Goal: Use online tool/utility: Utilize a website feature to perform a specific function

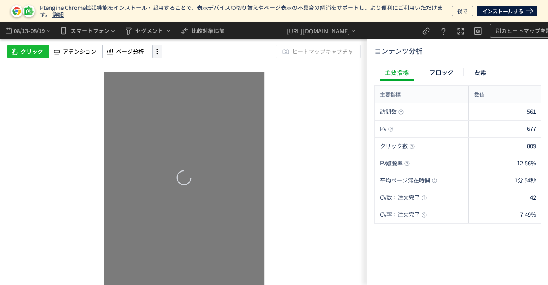
click at [161, 55] on icon at bounding box center [157, 51] width 10 height 9
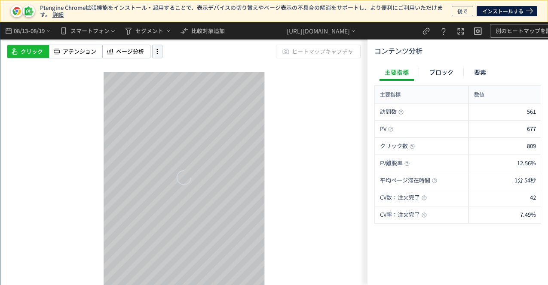
click at [157, 55] on icon at bounding box center [157, 51] width 10 height 9
click at [156, 55] on icon at bounding box center [157, 51] width 10 height 9
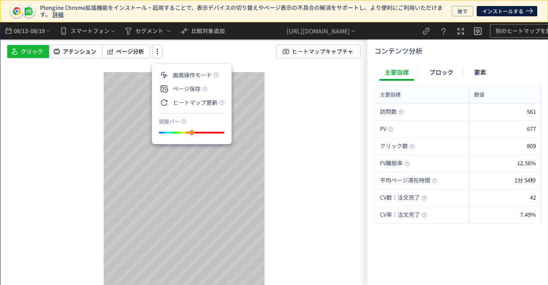
click at [291, 102] on div "スクロール開始位置:683px スクロール到達率 84% スクロール到達率 81% スクロール到達率 80% スクロール到達率 76% スクロール到達率 74…" at bounding box center [183, 153] width 367 height 263
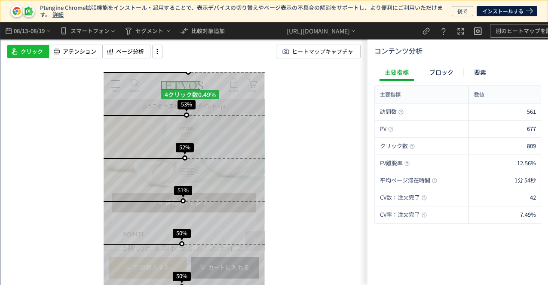
scroll to position [1374, 0]
click at [155, 58] on div at bounding box center [157, 52] width 10 height 14
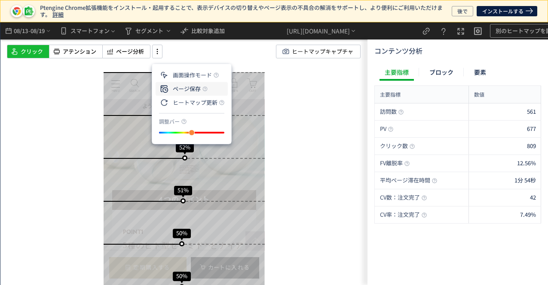
click at [188, 89] on p "ページ保存" at bounding box center [180, 88] width 42 height 15
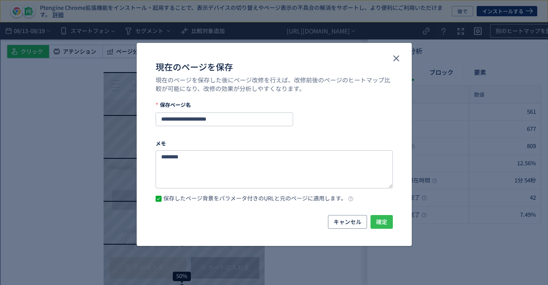
scroll to position [0, 0]
click at [384, 221] on span "確定" at bounding box center [381, 222] width 11 height 14
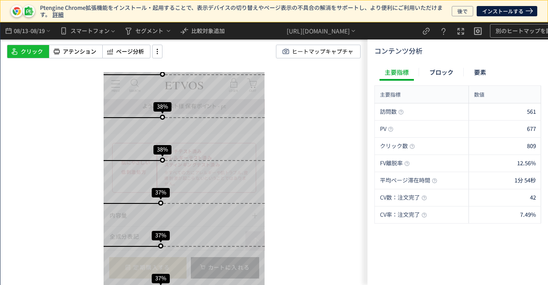
scroll to position [3092, 0]
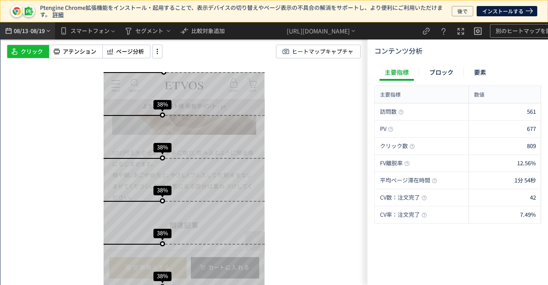
click at [33, 37] on span "08/19" at bounding box center [37, 30] width 15 height 17
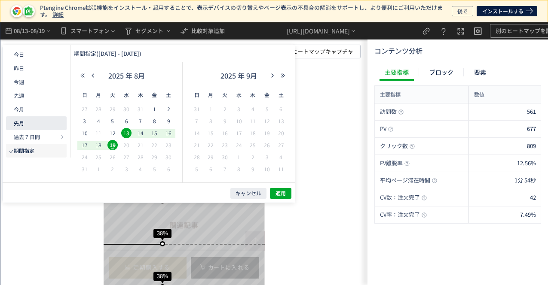
click at [39, 126] on button "先月" at bounding box center [36, 123] width 61 height 14
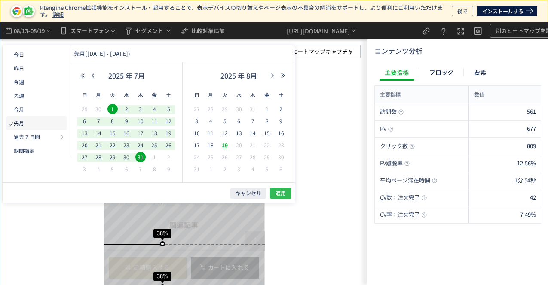
click at [286, 190] on button "適用" at bounding box center [280, 193] width 21 height 11
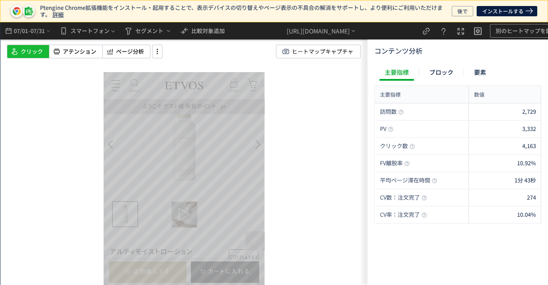
scroll to position [31, 0]
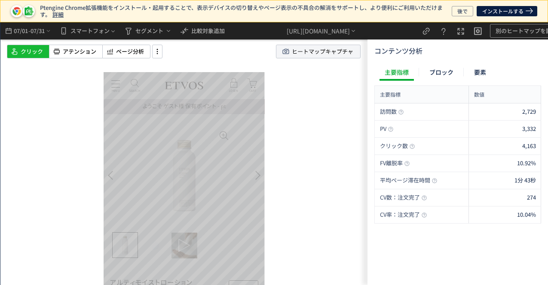
click at [336, 54] on span "ヒートマップキャプチャ" at bounding box center [322, 51] width 61 height 13
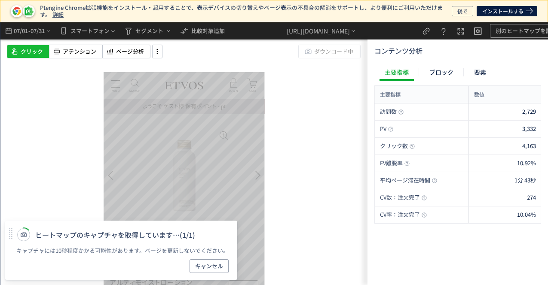
click at [61, 95] on div "スクロール開始位置:678px スクロール到達率 84% スクロール到達率 81% スクロール到達率 79% スクロール到達率 77% スクロール到達率 74…" at bounding box center [183, 153] width 367 height 263
click at [203, 262] on div "ヒートマップのキャプチャを取得しています… (1/1) キャプチャには10秒程度かかる可能性があります。ページを更新しないでください。 キャンセル" at bounding box center [122, 251] width 212 height 46
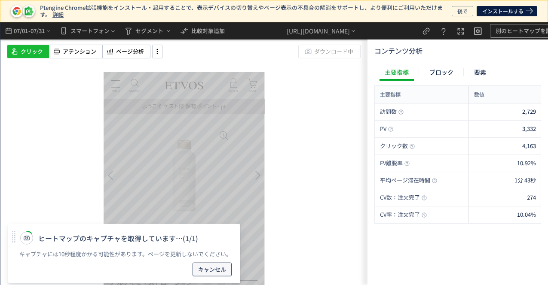
click at [209, 268] on span "キャンセル" at bounding box center [212, 270] width 28 height 14
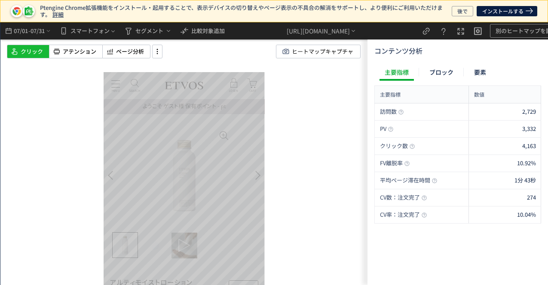
drag, startPoint x: 56, startPoint y: 122, endPoint x: 72, endPoint y: 67, distance: 57.3
click at [56, 116] on div "スクロール開始位置:678px スクロール到達率 84% スクロール到達率 81% スクロール到達率 79% スクロール到達率 77% スクロール到達率 74…" at bounding box center [183, 153] width 367 height 263
click at [77, 55] on span "アテンション" at bounding box center [79, 52] width 33 height 8
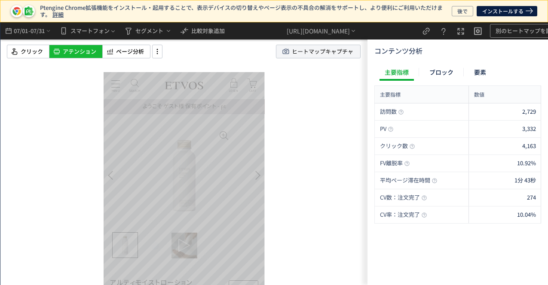
click at [316, 54] on span "ヒートマップキャプチャ" at bounding box center [322, 51] width 61 height 13
